Goal: Task Accomplishment & Management: Complete application form

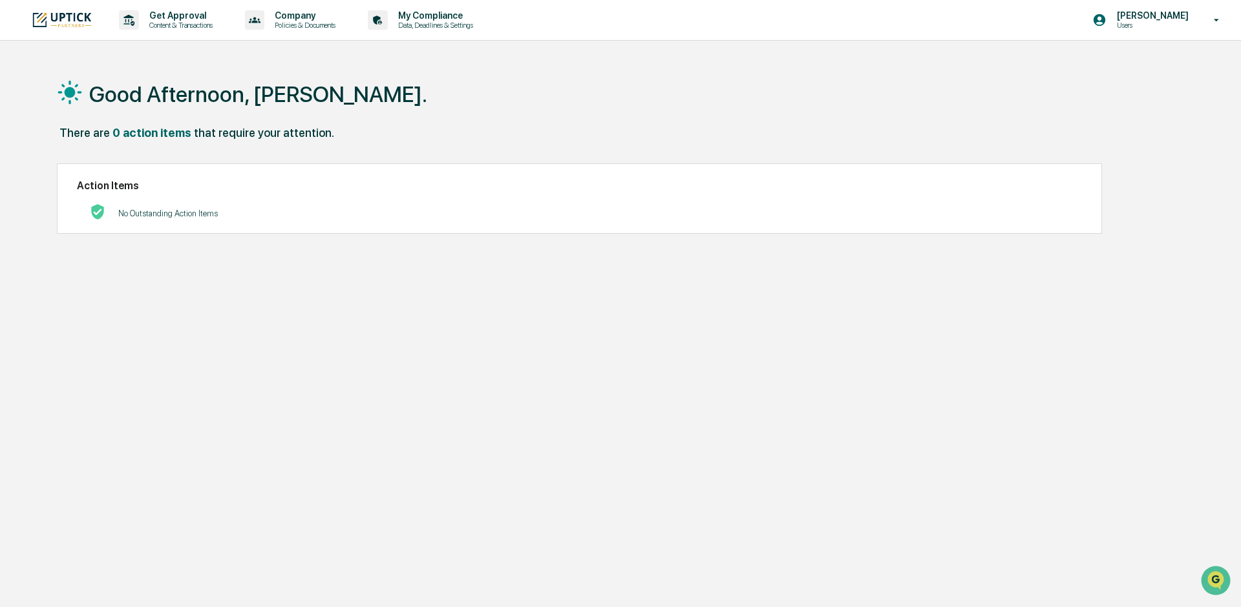
click at [668, 306] on div "Good Afternoon, [PERSON_NAME]. There are 0 action items that require your atten…" at bounding box center [614, 364] width 1155 height 607
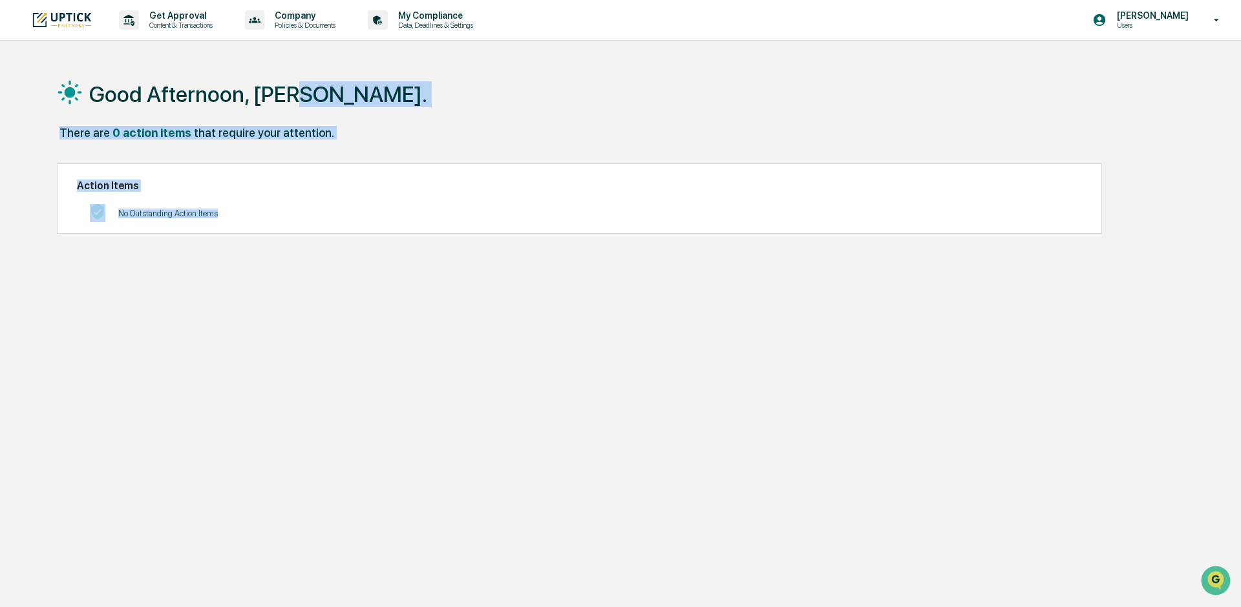
drag, startPoint x: 545, startPoint y: 193, endPoint x: 567, endPoint y: 365, distance: 173.9
click at [567, 365] on div "Good Afternoon, [PERSON_NAME]. There are 0 action items that require your atten…" at bounding box center [614, 364] width 1155 height 607
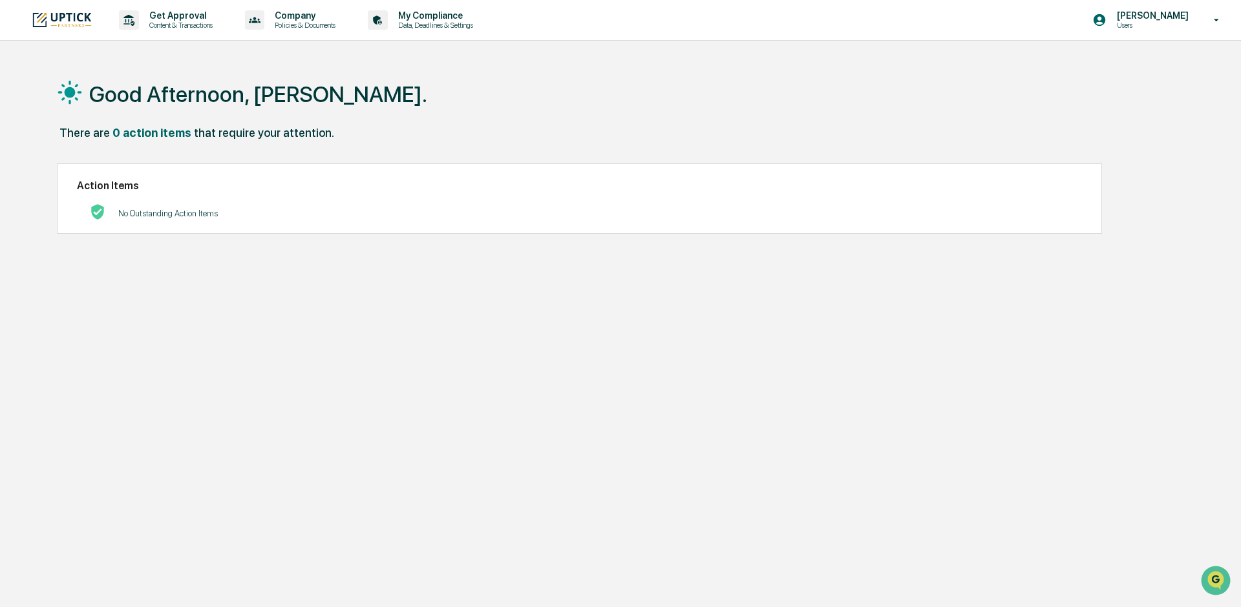
click at [568, 365] on div "Good Afternoon, [PERSON_NAME]. There are 0 action items that require your atten…" at bounding box center [614, 364] width 1155 height 607
drag, startPoint x: 432, startPoint y: 81, endPoint x: 422, endPoint y: 81, distance: 9.7
click at [428, 81] on div "Good Afternoon, [PERSON_NAME]." at bounding box center [615, 93] width 1117 height 65
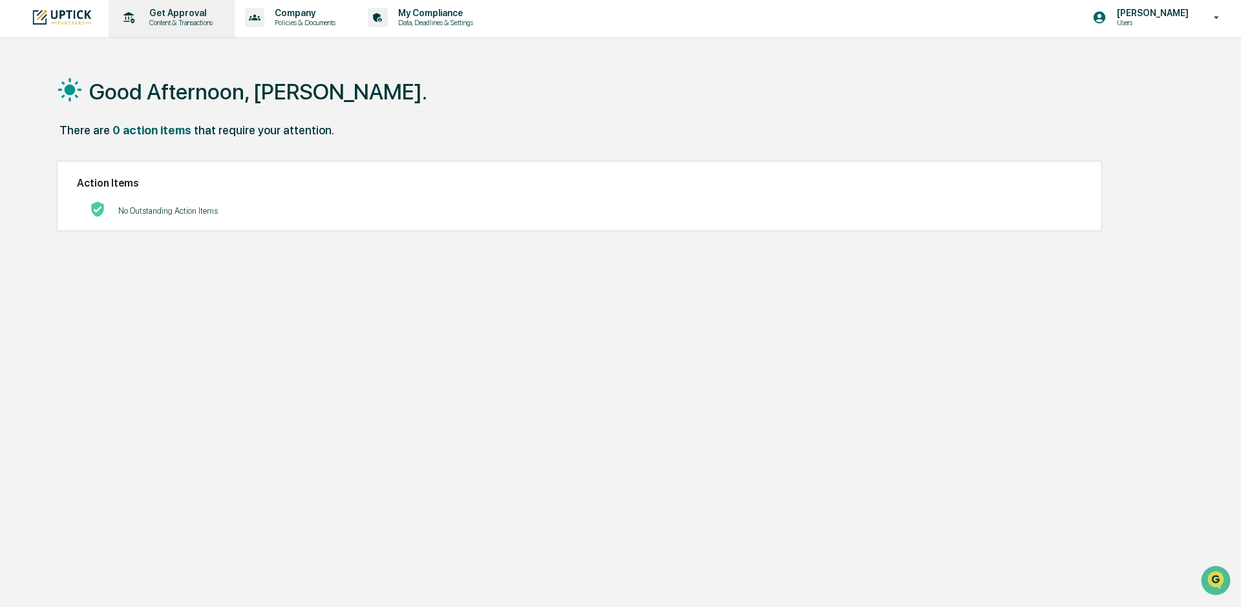
scroll to position [1, 0]
click at [215, 25] on p "Content & Transactions" at bounding box center [179, 24] width 80 height 9
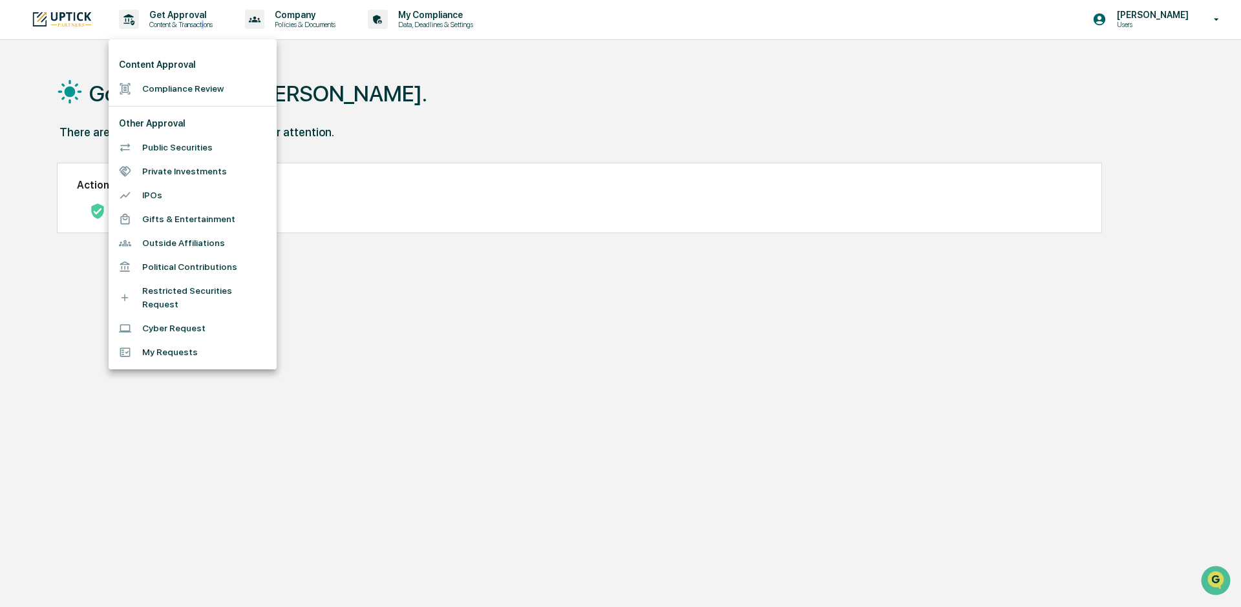
click at [184, 91] on li "Compliance Review" at bounding box center [193, 89] width 168 height 24
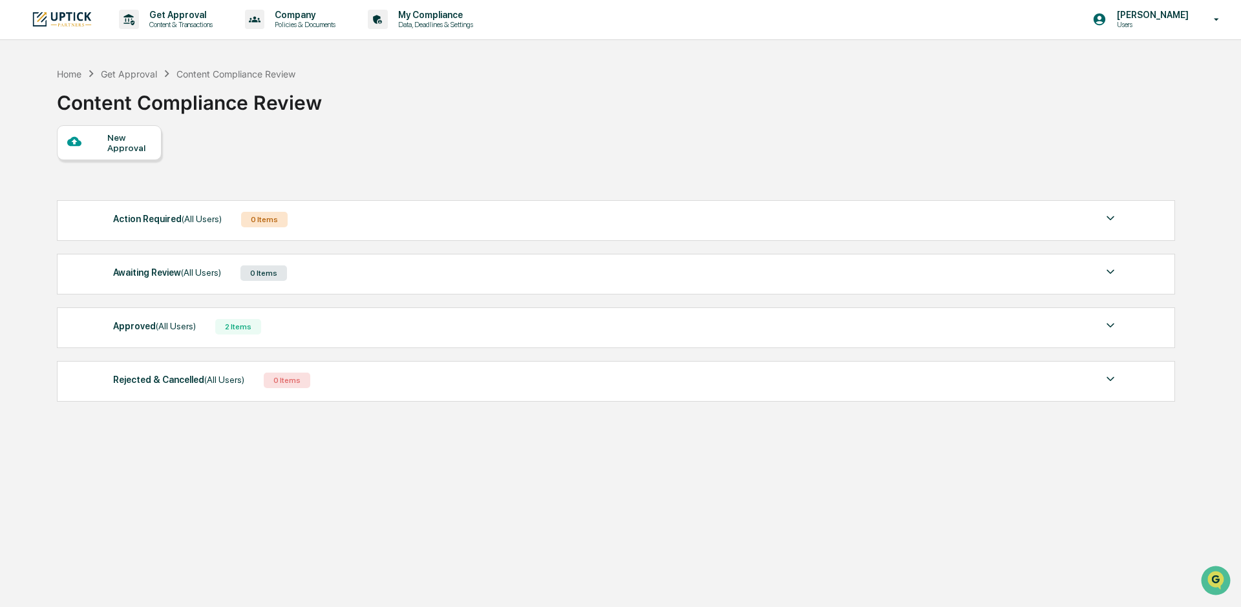
click at [132, 147] on div "New Approval" at bounding box center [128, 142] width 43 height 21
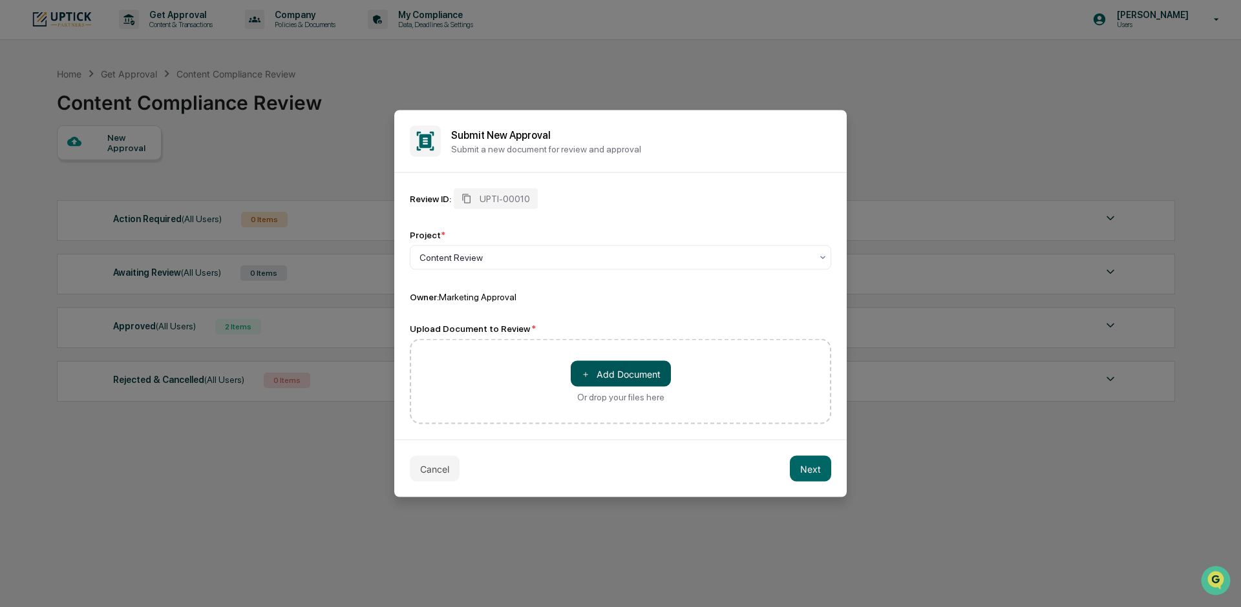
click at [627, 373] on button "＋ Add Document" at bounding box center [621, 374] width 100 height 26
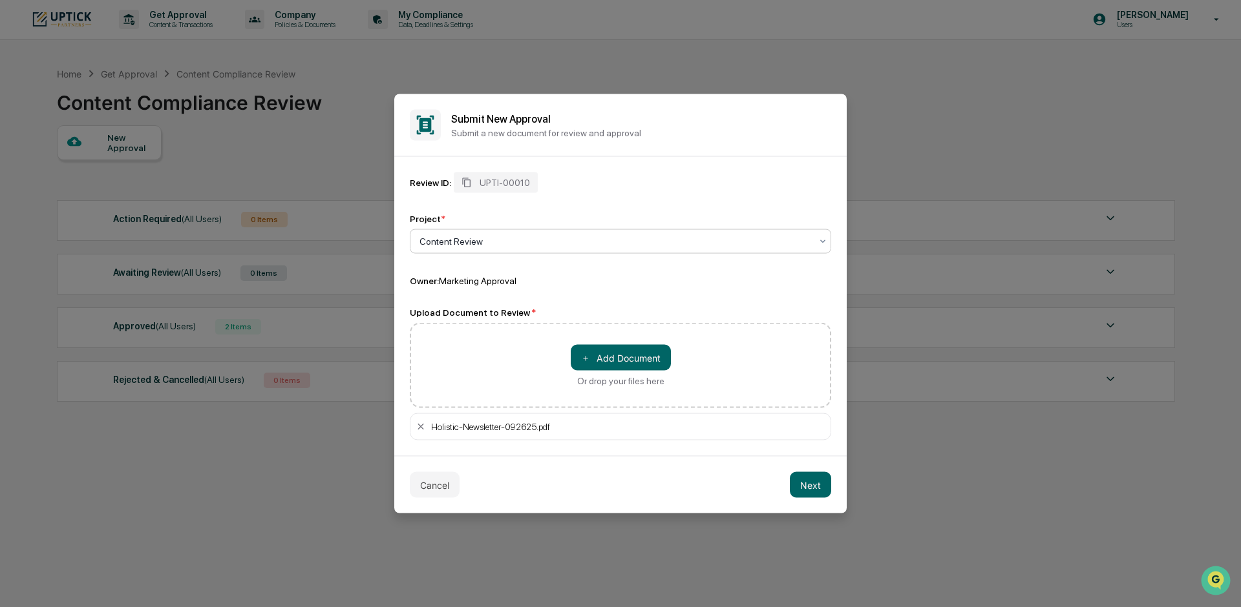
click at [523, 242] on div at bounding box center [615, 241] width 392 height 13
click at [585, 215] on div "Project *" at bounding box center [620, 219] width 421 height 10
click at [824, 485] on button "Next" at bounding box center [810, 485] width 41 height 26
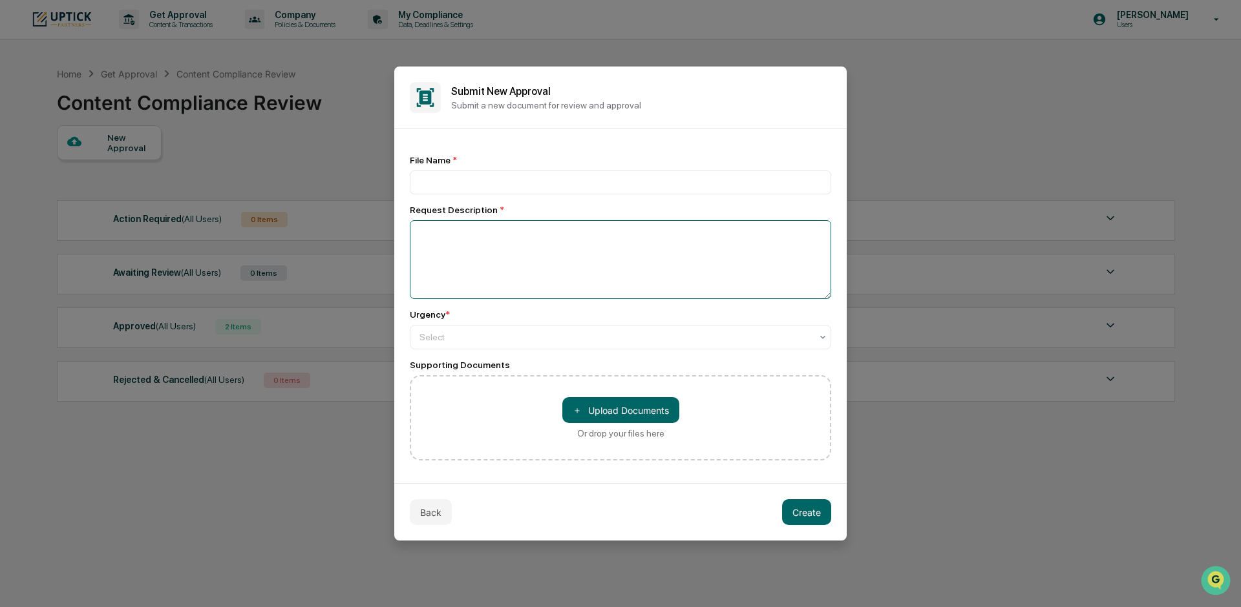
drag, startPoint x: 542, startPoint y: 255, endPoint x: 539, endPoint y: 246, distance: 9.6
click at [542, 255] on textarea at bounding box center [620, 259] width 421 height 79
type textarea "**********"
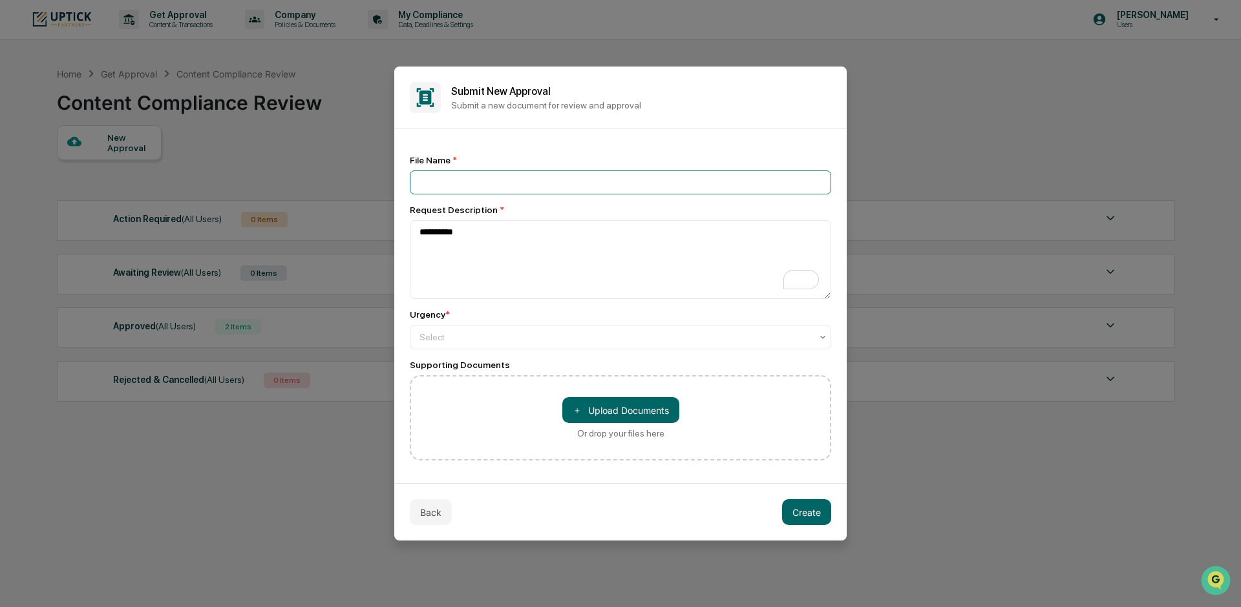
drag, startPoint x: 704, startPoint y: 193, endPoint x: 707, endPoint y: 182, distance: 11.3
click at [706, 191] on input at bounding box center [620, 183] width 421 height 24
type input "**********"
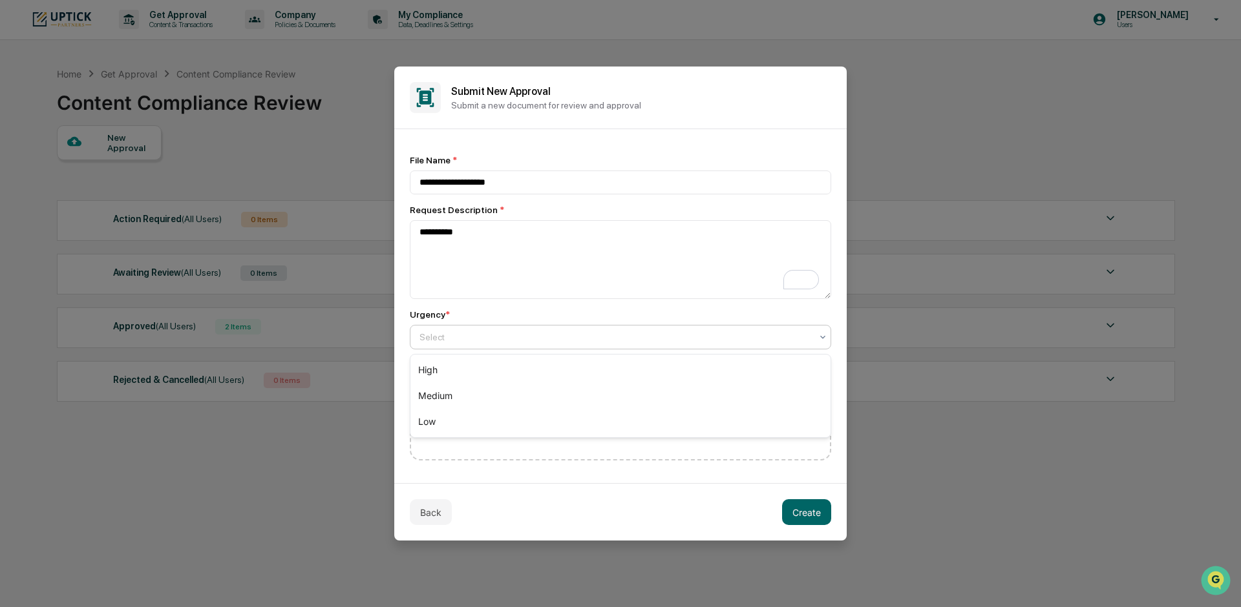
click at [589, 346] on div "Select" at bounding box center [615, 337] width 404 height 18
click at [569, 372] on div "High" at bounding box center [620, 370] width 420 height 26
click at [814, 515] on button "Create" at bounding box center [806, 512] width 49 height 26
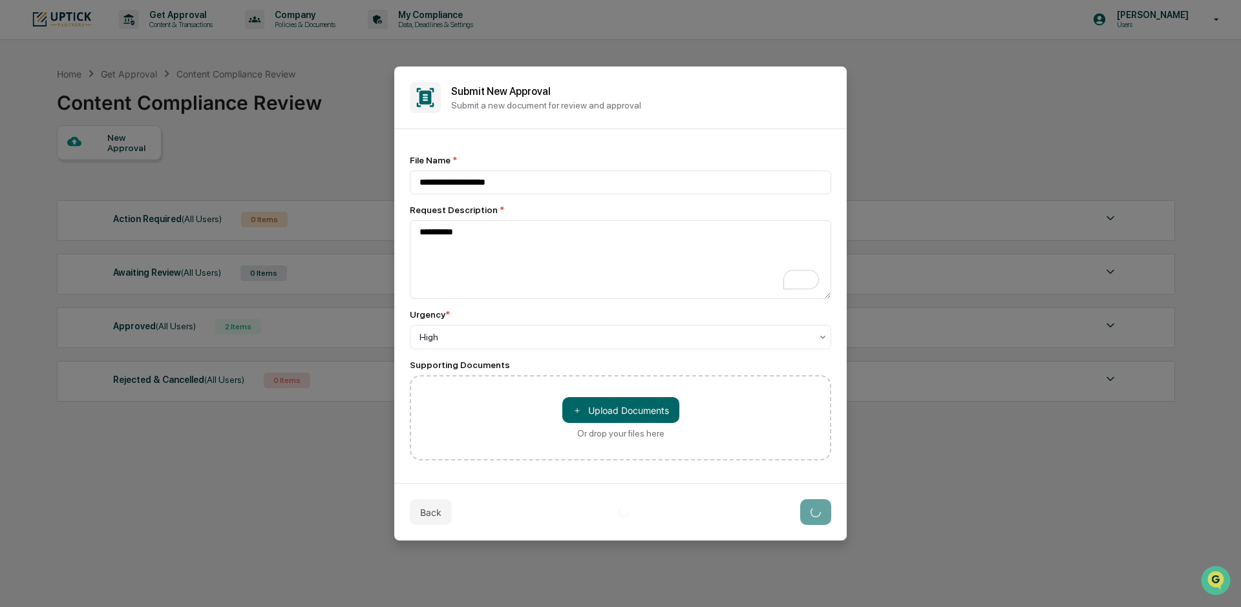
scroll to position [5, 0]
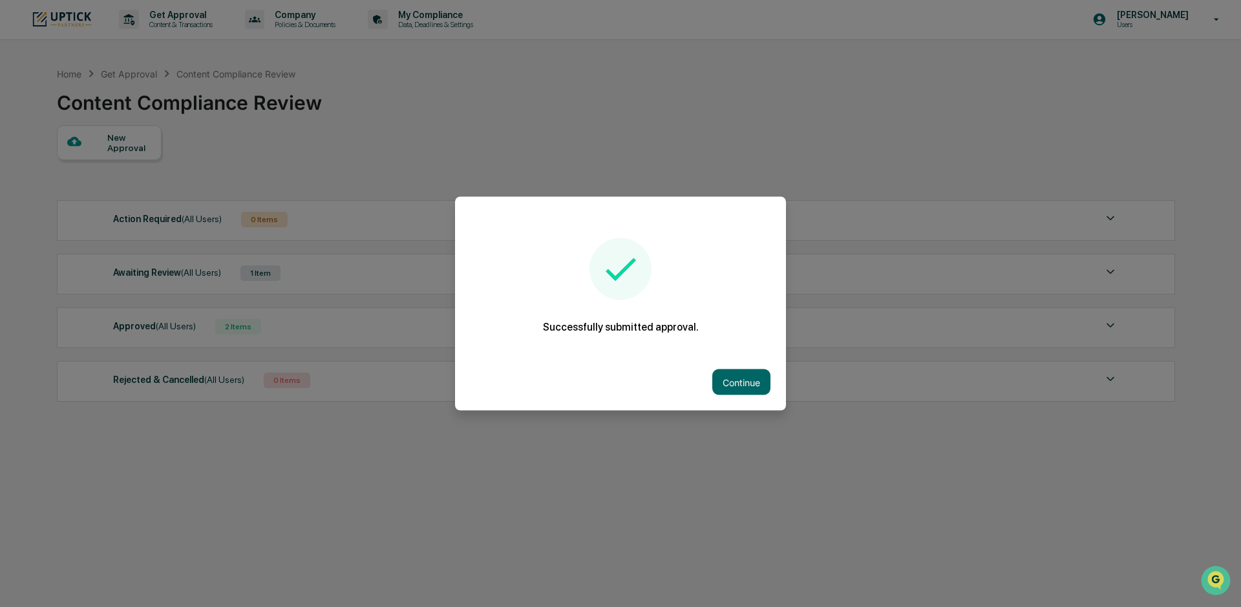
click at [741, 381] on button "Continue" at bounding box center [741, 383] width 58 height 26
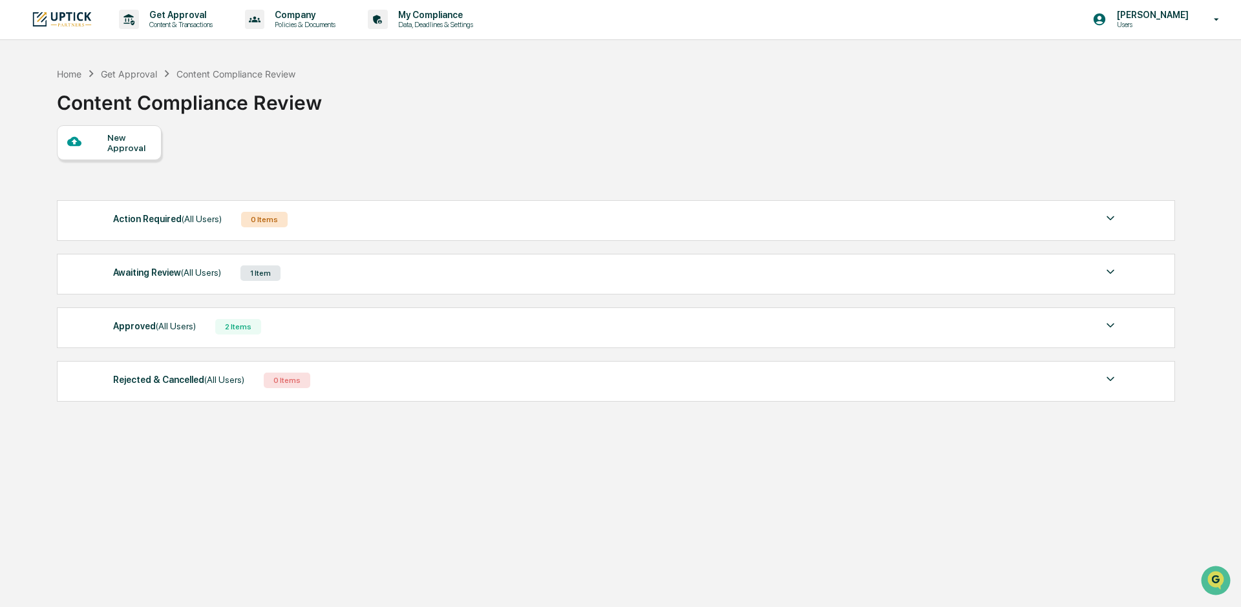
scroll to position [1, 0]
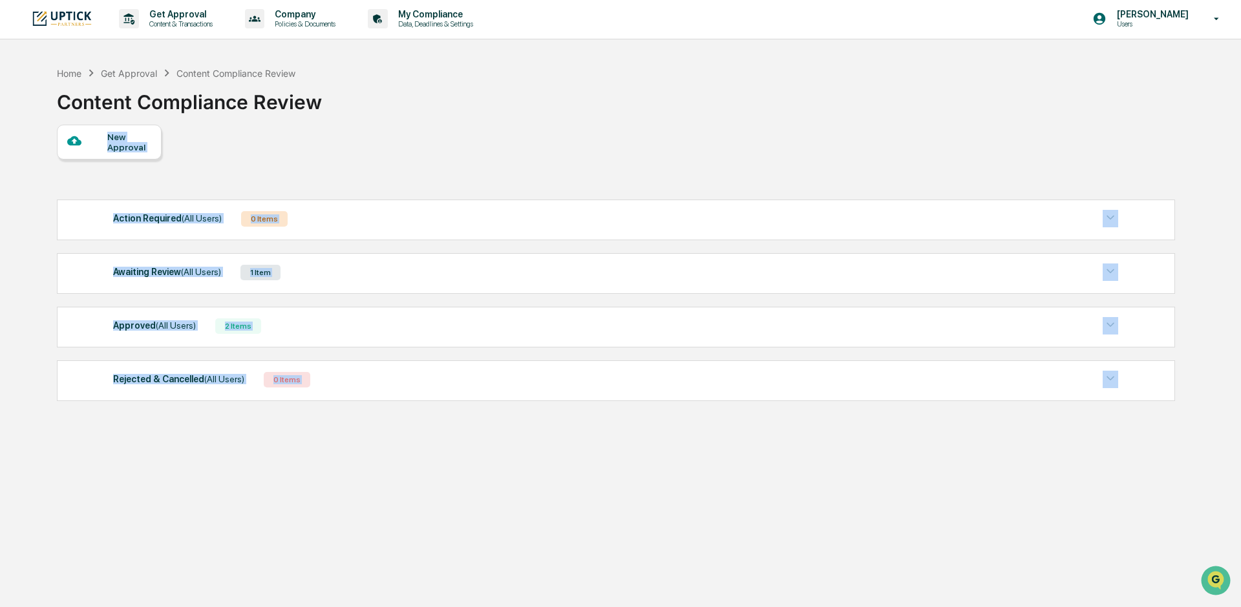
drag, startPoint x: 505, startPoint y: 149, endPoint x: 516, endPoint y: 461, distance: 311.7
click at [498, 455] on div "Home Get Approval Content Compliance Review Content Compliance Review New Appro…" at bounding box center [614, 363] width 1155 height 607
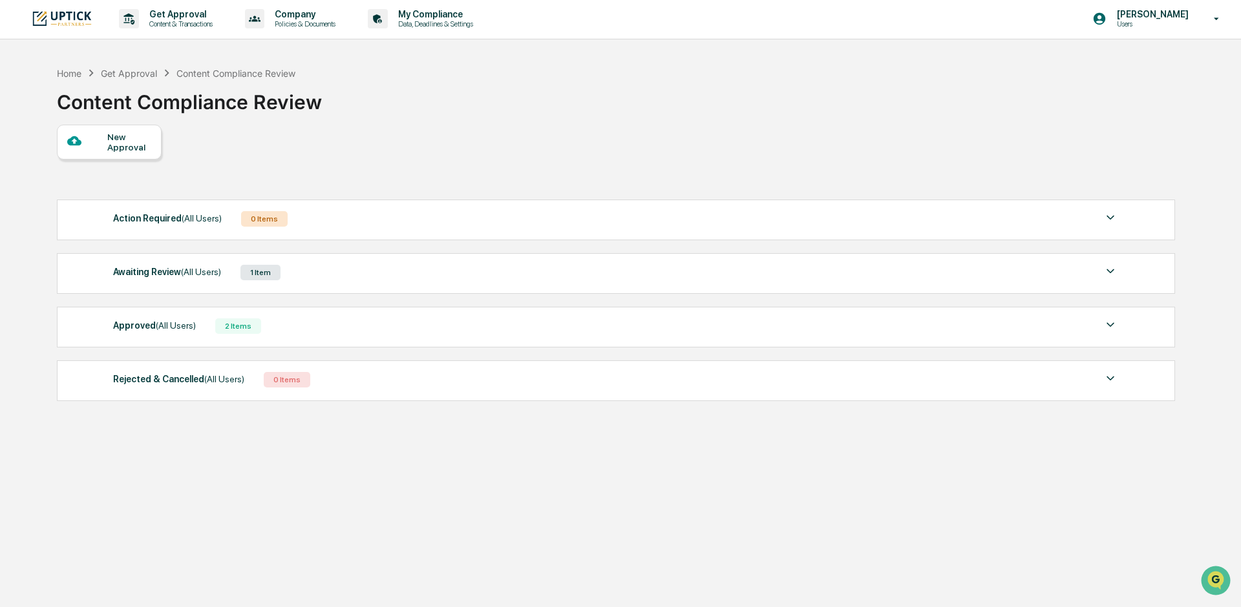
click at [582, 509] on div "Home Get Approval Content Compliance Review Content Compliance Review New Appro…" at bounding box center [614, 363] width 1155 height 607
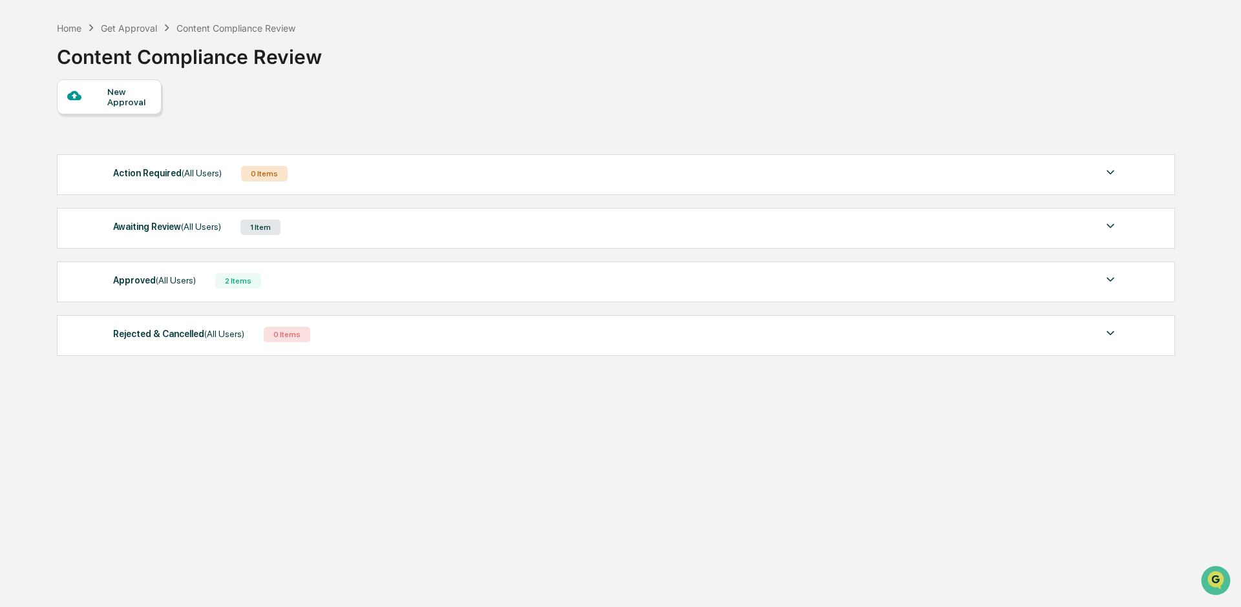
scroll to position [16, 0]
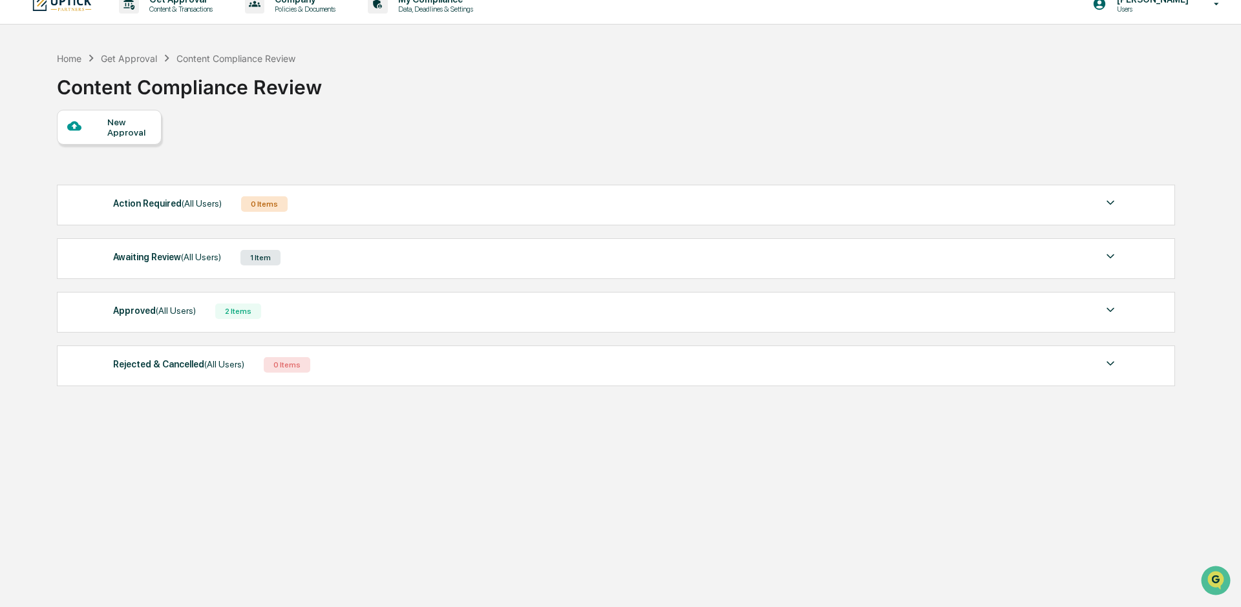
click at [467, 123] on div "New Approval Action Required (All Users) 0 Items No data to display Show 5 Page…" at bounding box center [615, 251] width 1117 height 283
click at [258, 304] on div "2 Items" at bounding box center [238, 312] width 46 height 16
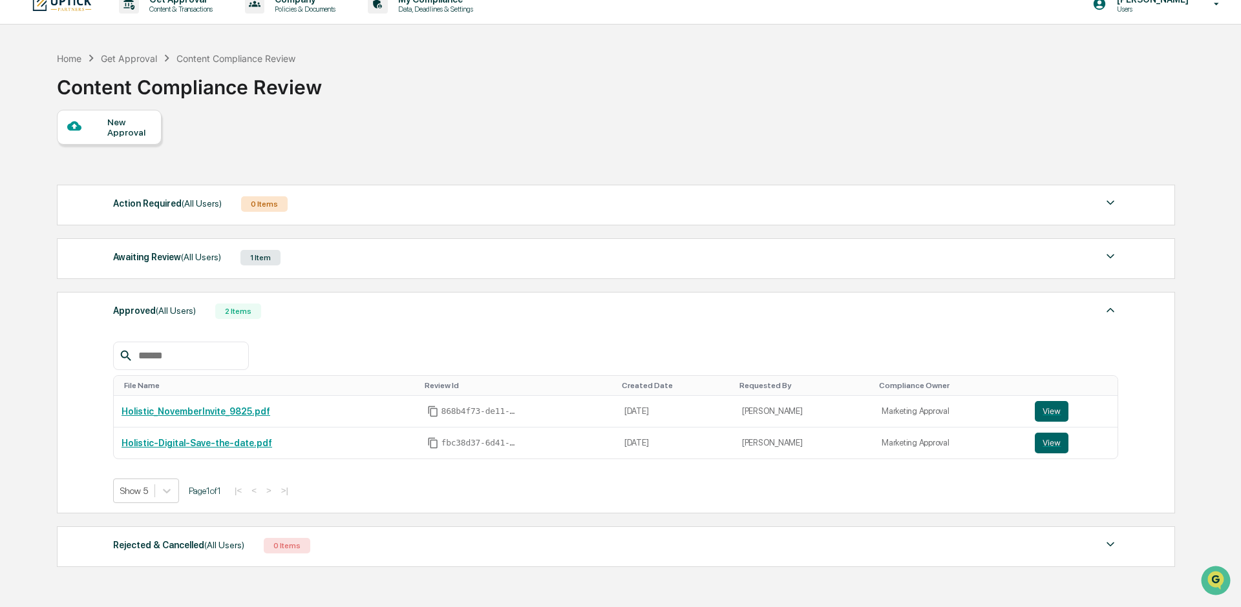
drag, startPoint x: 479, startPoint y: 144, endPoint x: 463, endPoint y: 154, distance: 19.4
click at [479, 145] on div "New Approval Action Required (All Users) 0 Items No data to display Show 5 Page…" at bounding box center [615, 342] width 1117 height 464
click at [326, 257] on div "Awaiting Review (All Users) 1 Item" at bounding box center [615, 257] width 1005 height 18
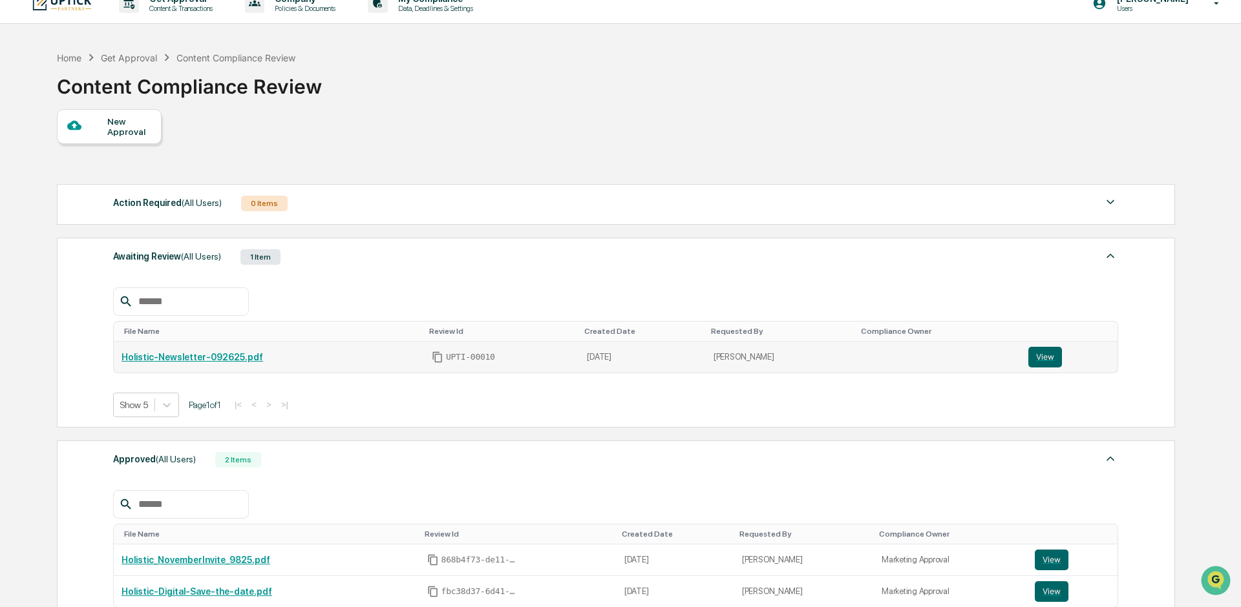
click at [249, 360] on link "Holistic-Newsletter-092625.pdf" at bounding box center [192, 357] width 142 height 10
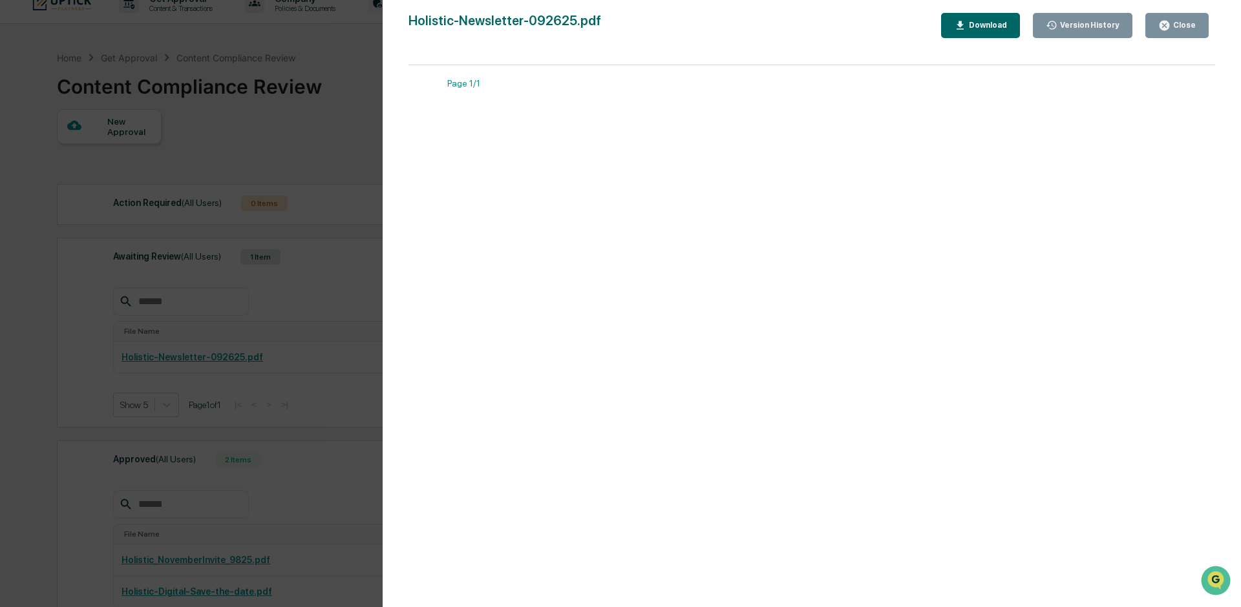
scroll to position [8, 0]
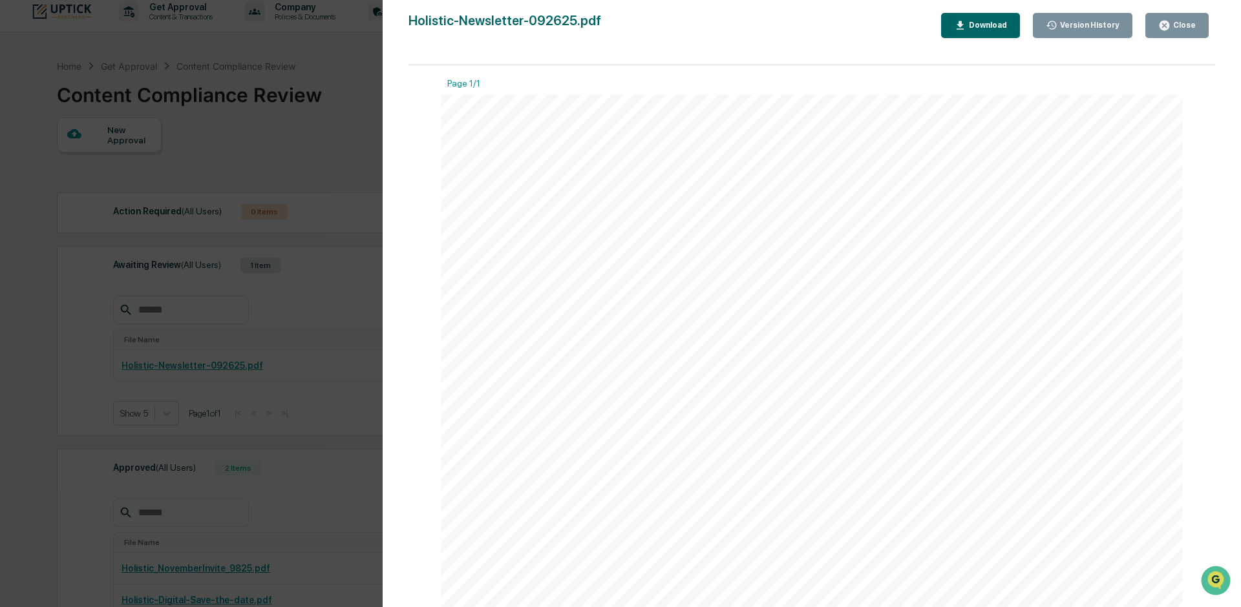
click at [342, 135] on div "Version History [DATE] 08:57 PM [PERSON_NAME] Holistic-Newsletter-092625.pdf Cl…" at bounding box center [620, 303] width 1241 height 607
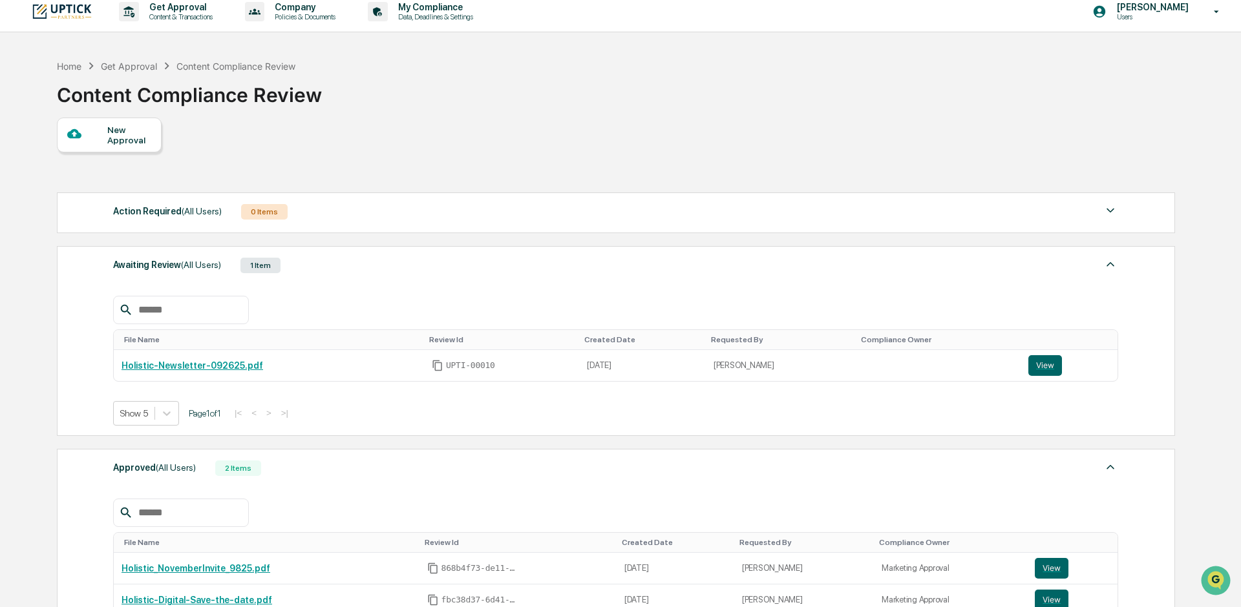
click at [145, 138] on div "New Approval" at bounding box center [128, 135] width 43 height 21
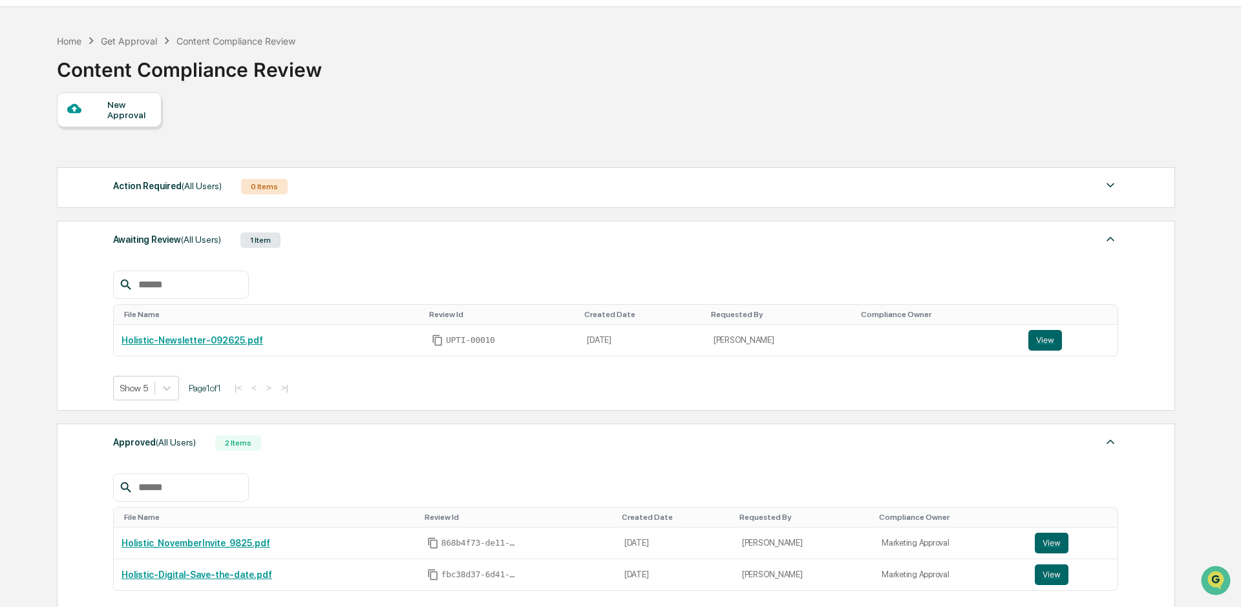
click at [51, 306] on div "Home Get Approval Content Compliance Review Content Compliance Review New Appro…" at bounding box center [614, 423] width 1155 height 790
click at [676, 78] on div "Home Get Approval Content Compliance Review Content Compliance Review" at bounding box center [615, 60] width 1117 height 65
